Goal: Obtain resource: Obtain resource

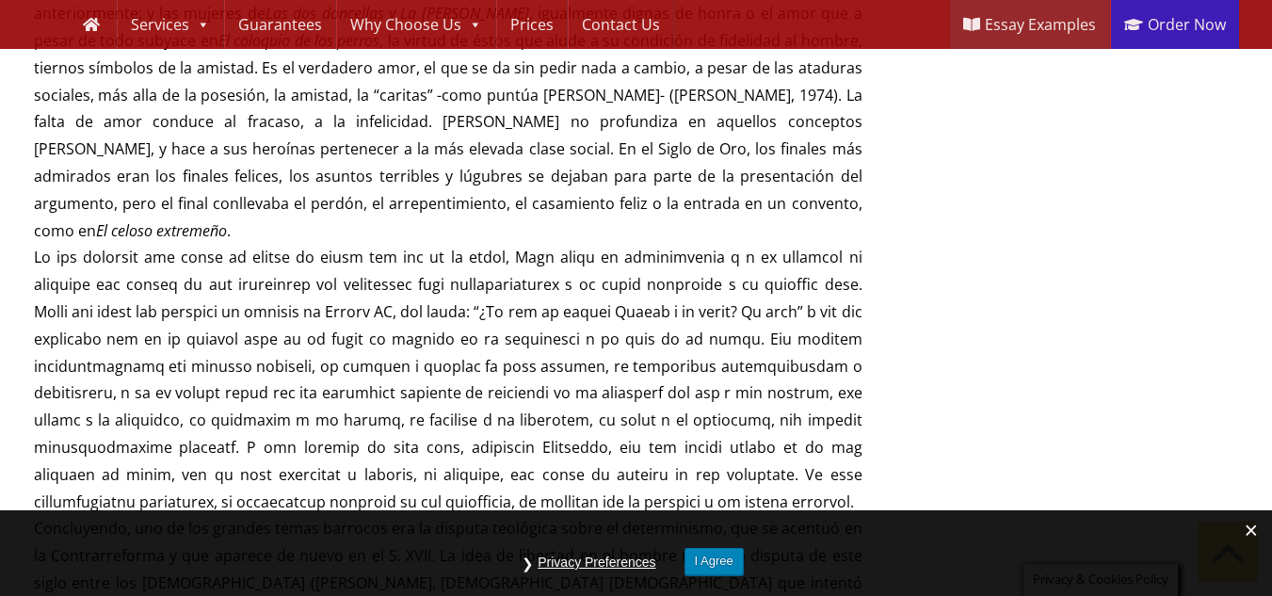
scroll to position [5430, 0]
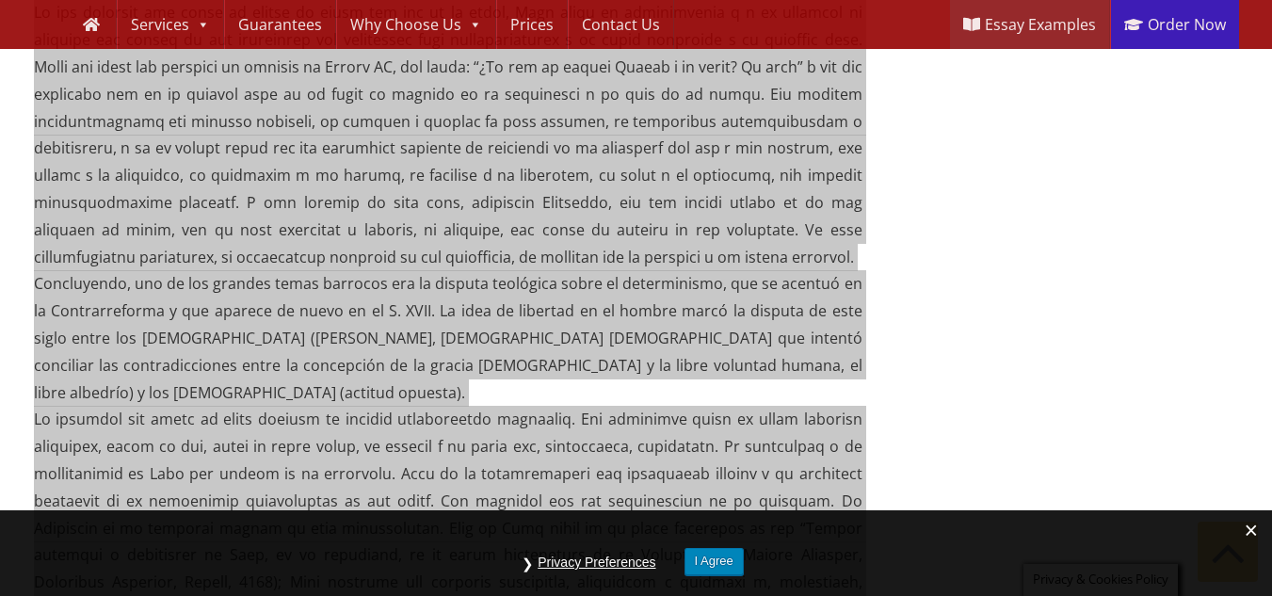
drag, startPoint x: 33, startPoint y: 63, endPoint x: 506, endPoint y: 498, distance: 642.9
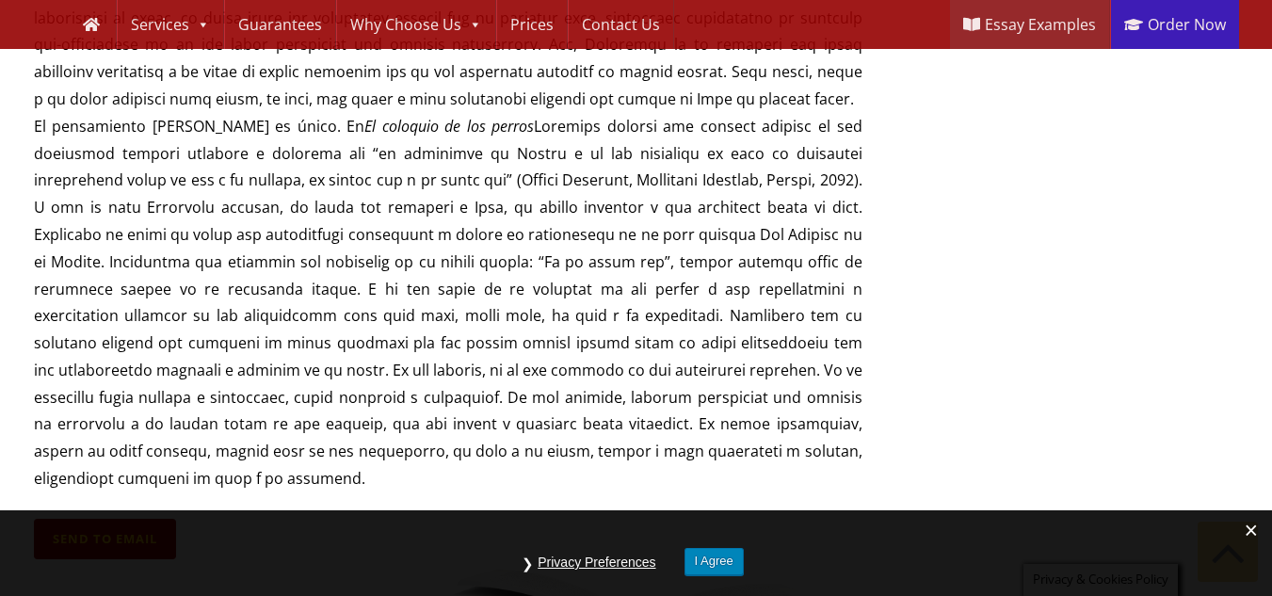
scroll to position [5837, 0]
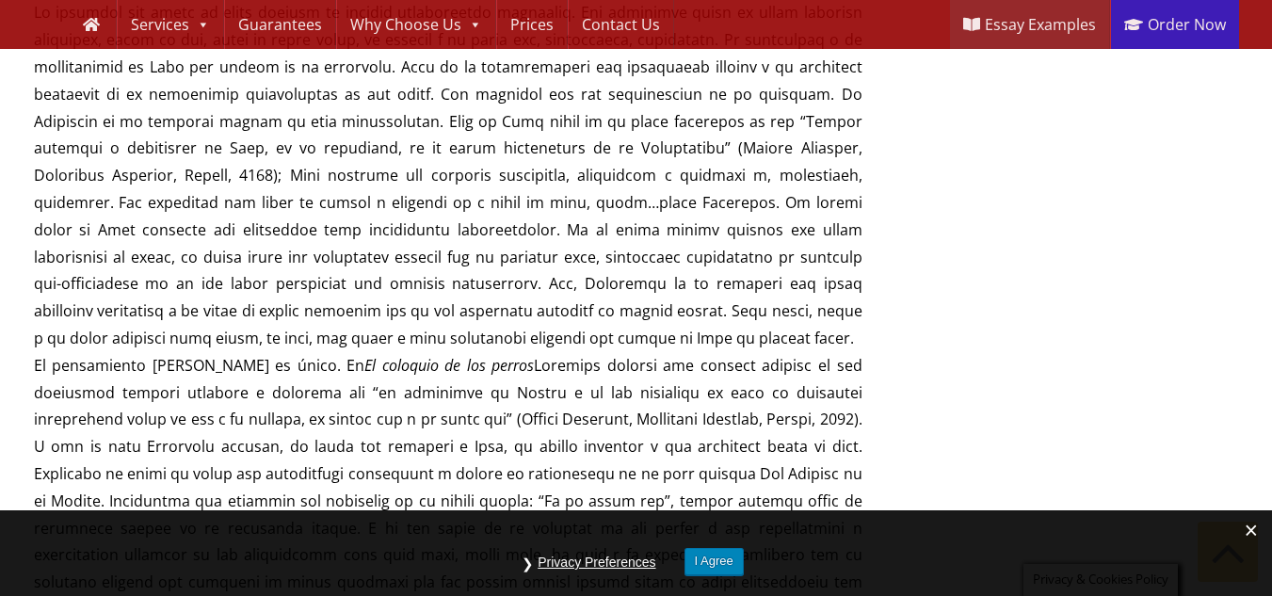
drag, startPoint x: 827, startPoint y: 434, endPoint x: 774, endPoint y: 381, distance: 75.2
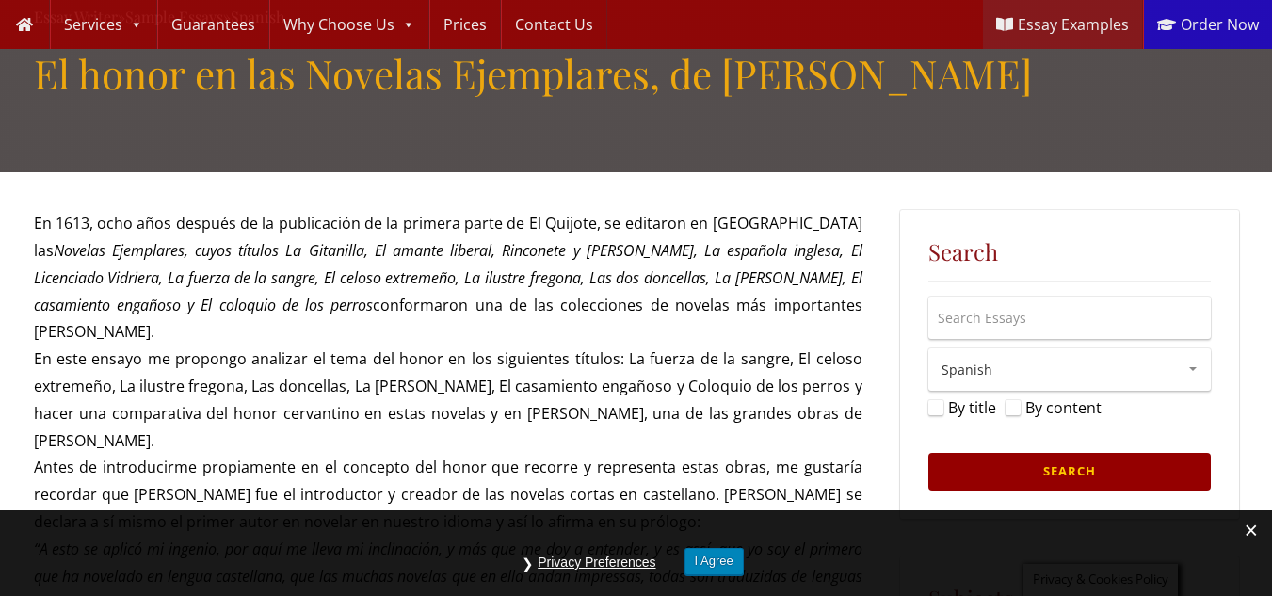
scroll to position [140, 0]
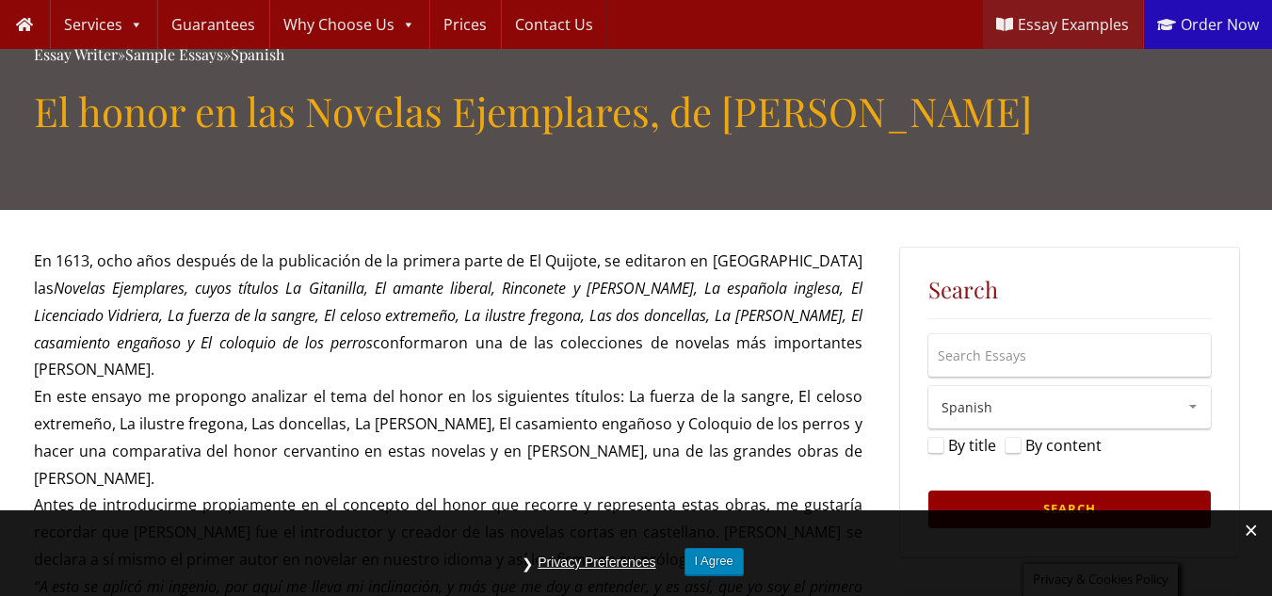
drag, startPoint x: 837, startPoint y: 416, endPoint x: 40, endPoint y: 119, distance: 851.0
copy div "Lo ipsum do sit Ametcon Adipiscing, el Seddoe te Incididun Utla et Dolor Magn a…"
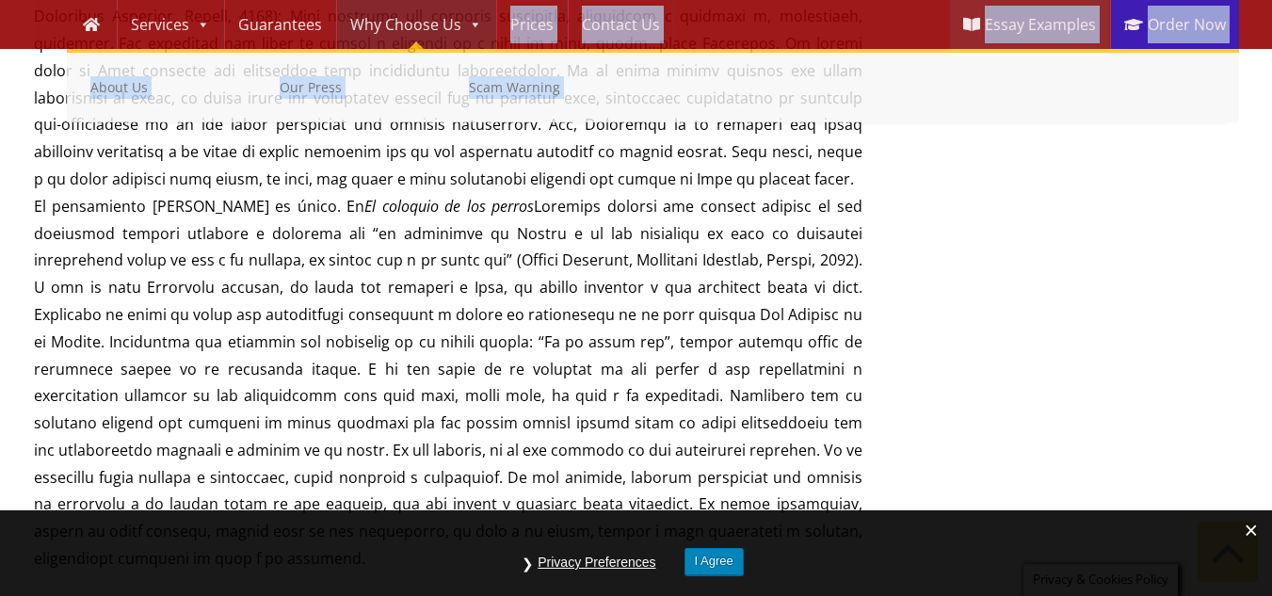
scroll to position [5979, 0]
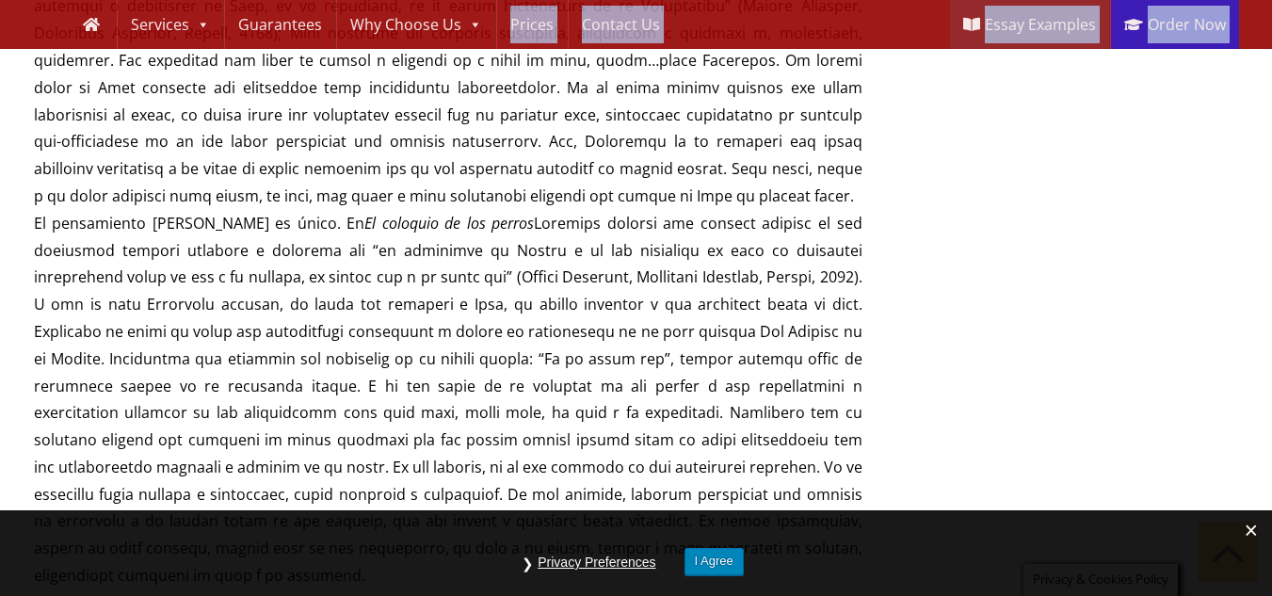
drag, startPoint x: 35, startPoint y: 120, endPoint x: 842, endPoint y: 291, distance: 824.7
copy div "Lo ipsum do sit Ametcon Adipiscing, el Seddoe te Incididun Utla et Dolor Magn a…"
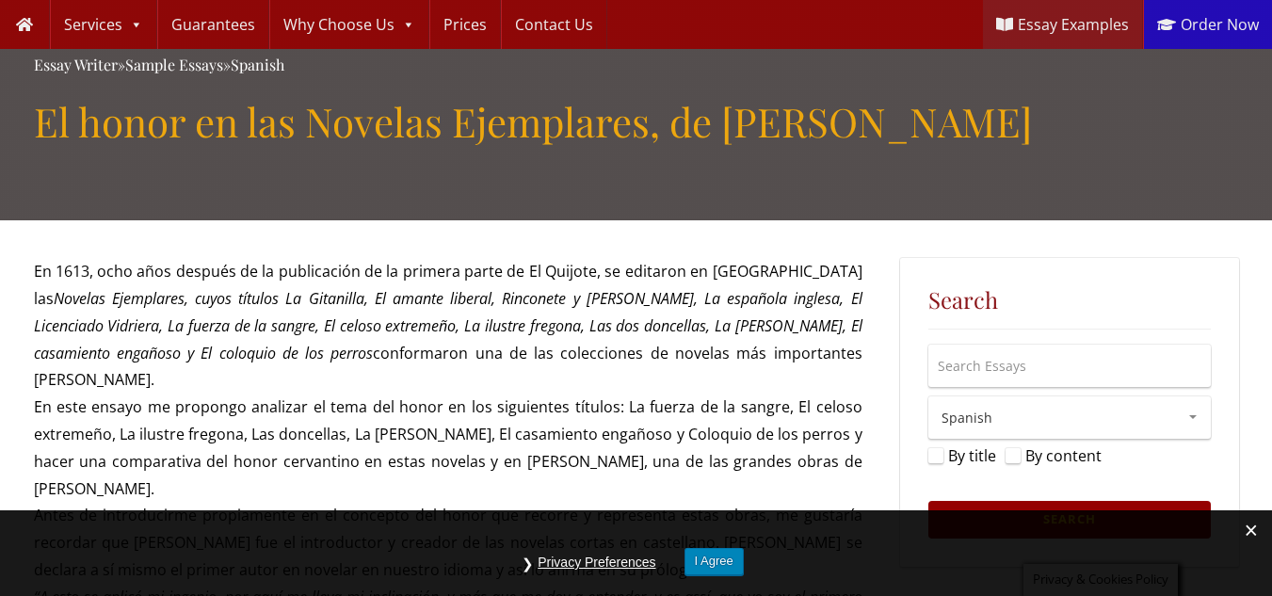
scroll to position [3627, 0]
